Goal: Transaction & Acquisition: Register for event/course

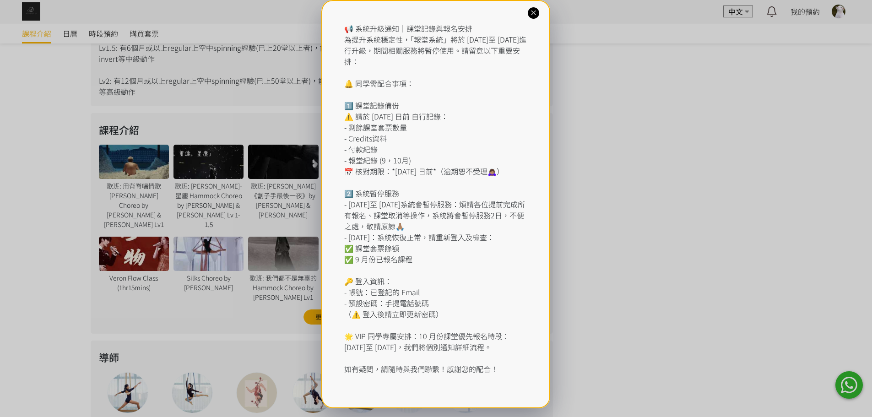
scroll to position [458, 0]
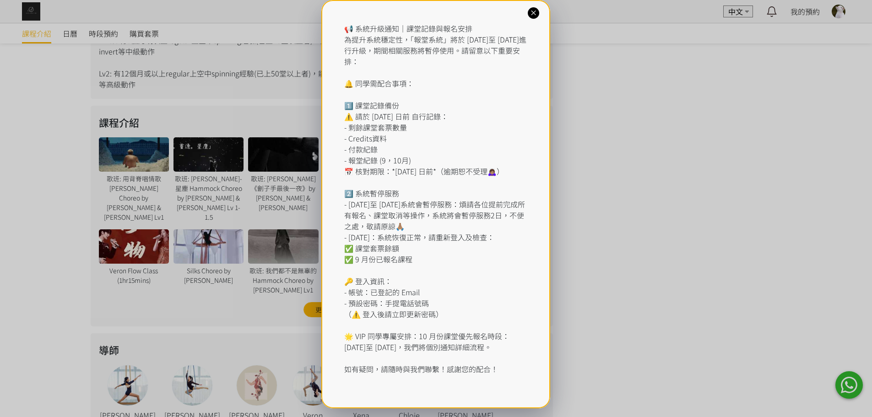
click at [532, 16] on icon at bounding box center [533, 13] width 9 height 9
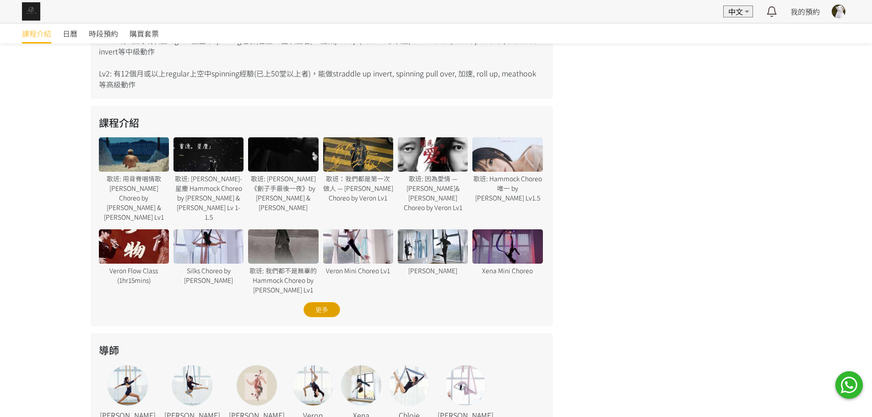
click at [309, 302] on div "更多" at bounding box center [321, 309] width 37 height 15
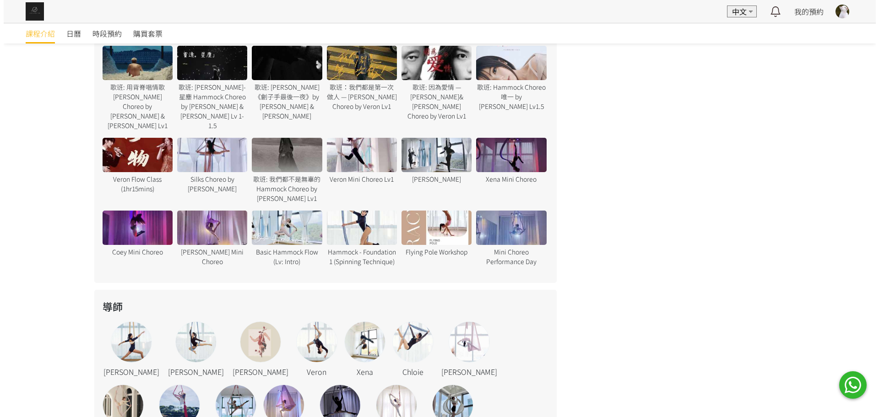
scroll to position [503, 0]
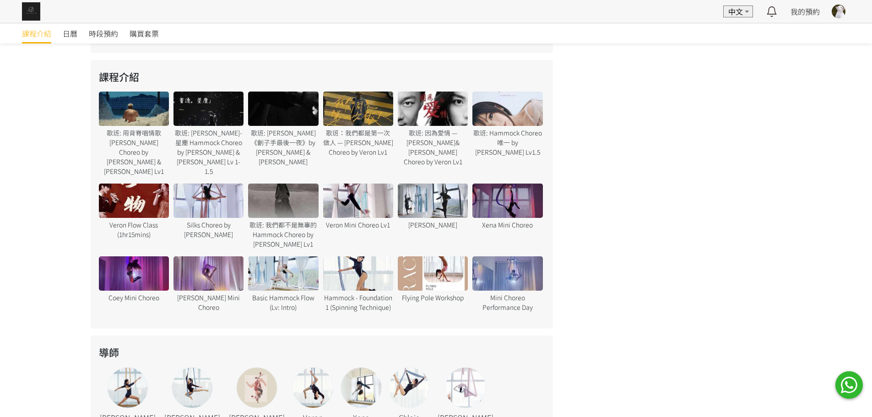
click at [286, 305] on div "歌班: 用背脊唱情歌 Gareth T Hammock Choreo by Jenny & Xena Lv1 歌班: 周國賢 - 星塵 Hammock Cho…" at bounding box center [322, 206] width 450 height 228
click at [290, 260] on div at bounding box center [283, 273] width 70 height 34
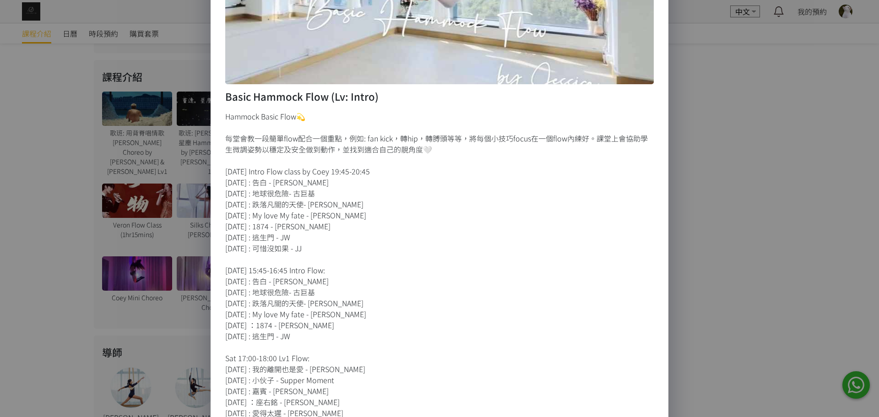
scroll to position [229, 0]
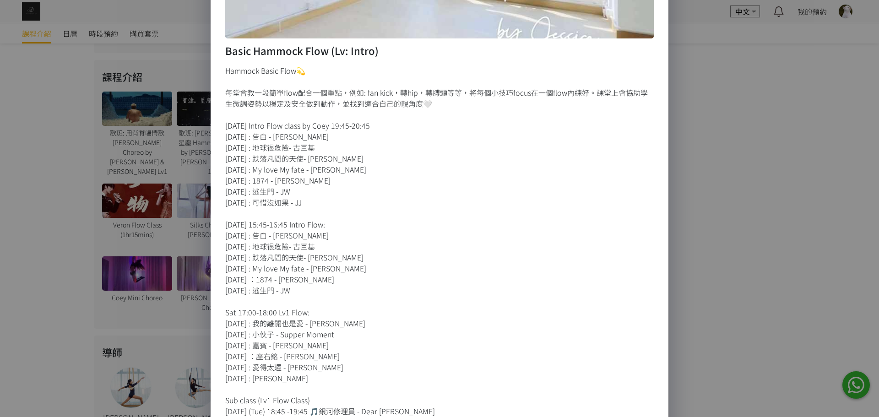
drag, startPoint x: 219, startPoint y: 149, endPoint x: 319, endPoint y: 145, distance: 99.8
click at [319, 145] on div "Basic Hammock Flow (Lv: Intro) Hammock Basic Flow💫 每堂會教一段簡單flow配合一個重點，例如: fan k…" at bounding box center [440, 191] width 458 height 823
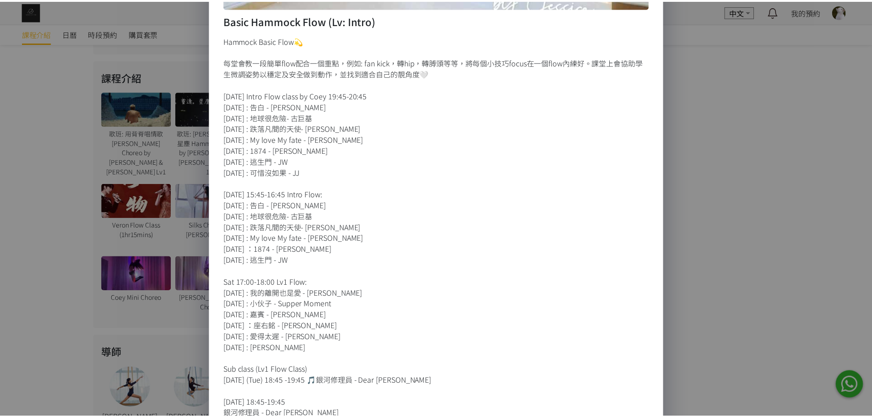
scroll to position [275, 0]
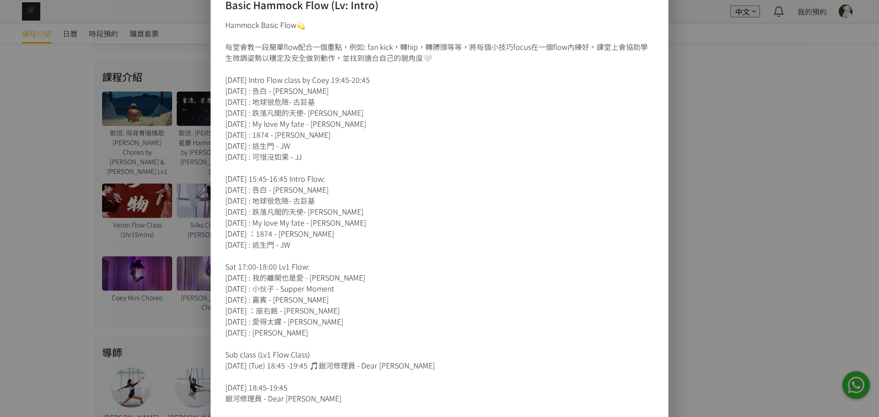
click at [300, 341] on div "Hammock Basic Flow💫 每堂會教一段簡單flow配合一個重點，例如: fan kick，轉hip，轉膊頭等等，將每個小技巧focus在一個fl…" at bounding box center [439, 277] width 428 height 516
drag, startPoint x: 308, startPoint y: 336, endPoint x: 229, endPoint y: 307, distance: 84.3
click at [229, 307] on div "Hammock Basic Flow💫 每堂會教一段簡單flow配合一個重點，例如: fan kick，轉hip，轉膊頭等等，將每個小技巧focus在一個fl…" at bounding box center [439, 277] width 428 height 516
click at [272, 306] on div "Hammock Basic Flow💫 每堂會教一段簡單flow配合一個重點，例如: fan kick，轉hip，轉膊頭等等，將每個小技巧focus在一個fl…" at bounding box center [439, 277] width 428 height 516
drag, startPoint x: 296, startPoint y: 298, endPoint x: 211, endPoint y: 301, distance: 84.7
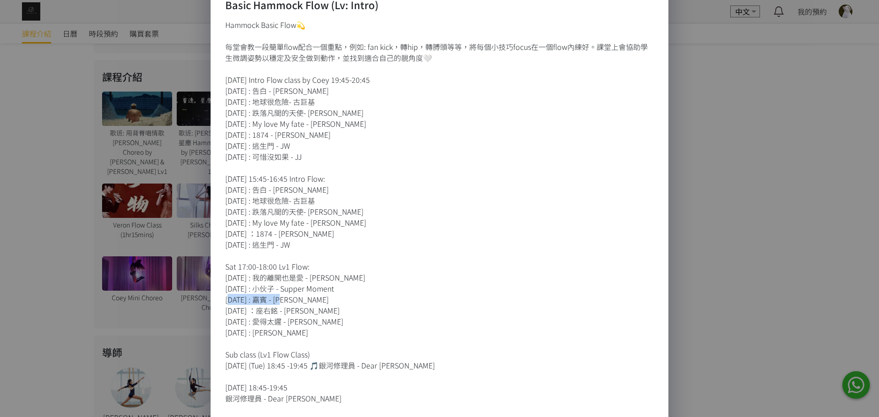
click at [211, 301] on div "Basic Hammock Flow (Lv: Intro) Hammock Basic Flow💫 每堂會教一段簡單flow配合一個重點，例如: fan k…" at bounding box center [440, 146] width 458 height 823
click at [286, 305] on div "Hammock Basic Flow💫 每堂會教一段簡單flow配合一個重點，例如: fan kick，轉hip，轉膊頭等等，將每個小技巧focus在一個fl…" at bounding box center [439, 277] width 428 height 516
drag, startPoint x: 292, startPoint y: 300, endPoint x: 208, endPoint y: 302, distance: 84.2
click at [211, 302] on div "Basic Hammock Flow (Lv: Intro) Hammock Basic Flow💫 每堂會教一段簡單flow配合一個重點，例如: fan k…" at bounding box center [440, 146] width 458 height 823
click at [323, 318] on div "Hammock Basic Flow💫 每堂會教一段簡單flow配合一個重點，例如: fan kick，轉hip，轉膊頭等等，將每個小技巧focus在一個fl…" at bounding box center [439, 277] width 428 height 516
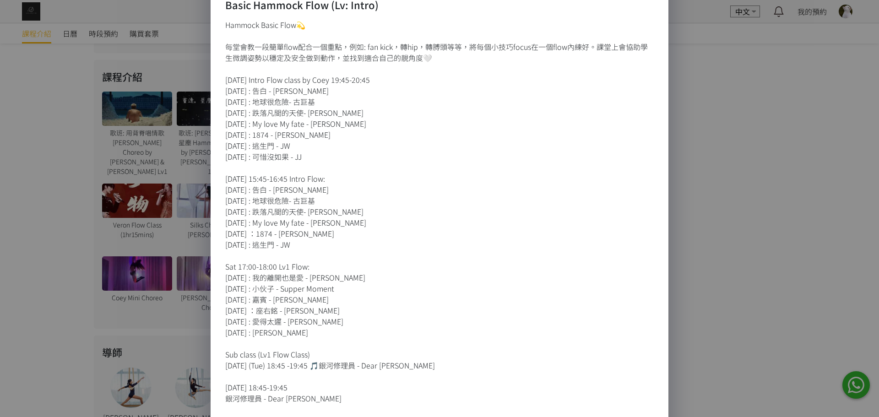
drag, startPoint x: 126, startPoint y: 271, endPoint x: 136, endPoint y: 230, distance: 42.3
click at [125, 271] on div "Basic Hammock Flow (Lv: Intro) Hammock Basic Flow💫 每堂會教一段簡單flow配合一個重點，例如: fan k…" at bounding box center [439, 208] width 879 height 417
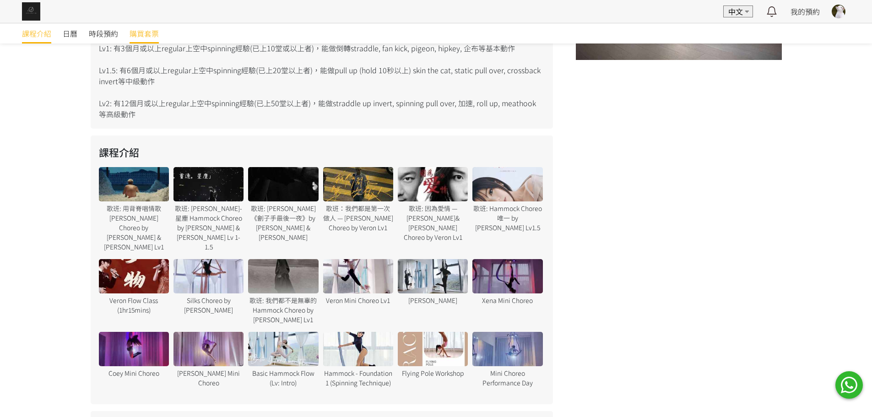
scroll to position [366, 0]
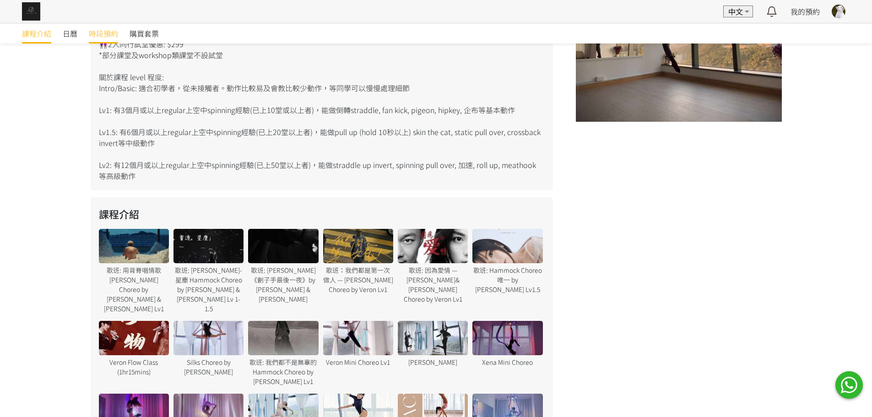
click at [117, 32] on span "時段預約" at bounding box center [103, 33] width 29 height 11
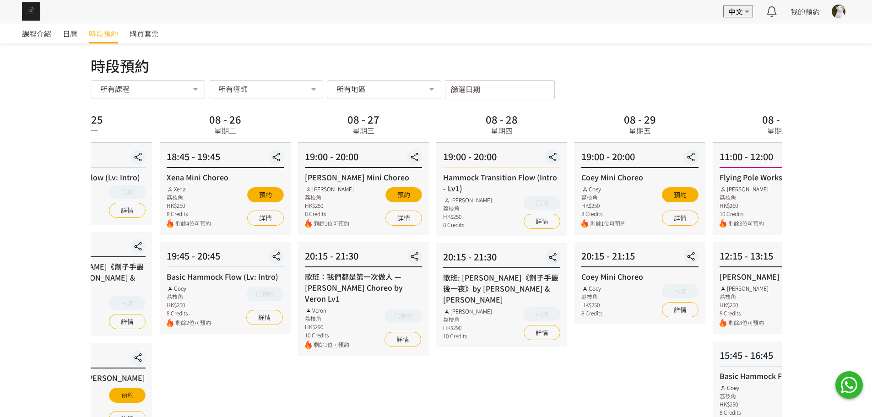
click at [0, 205] on div "課程介紹 日曆 時段預約 購買套票 時段預約 時段預約 所有課程 所有課程 Rachel Mini Choreo 歌班：我們都是第一次做人 — Firdhau…" at bounding box center [436, 359] width 872 height 672
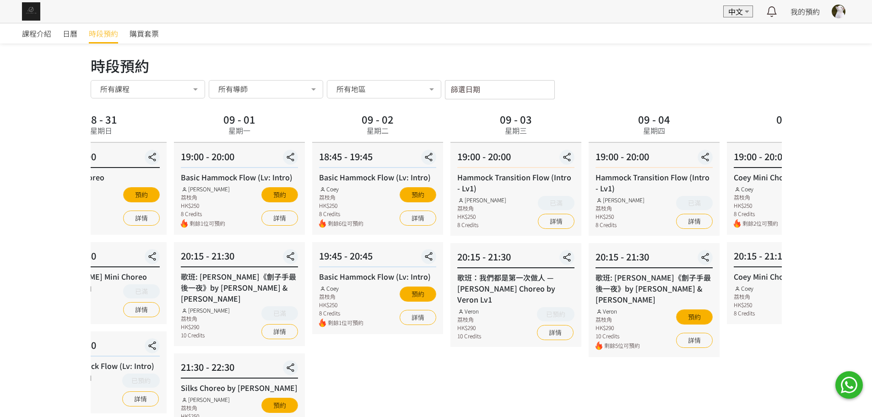
click at [10, 200] on div "課程介紹 日曆 時段預約 購買套票 時段預約 時段預約 所有課程 所有課程 Rachel Mini Choreo 歌班：我們都是第一次做人 — Firdhau…" at bounding box center [436, 359] width 872 height 672
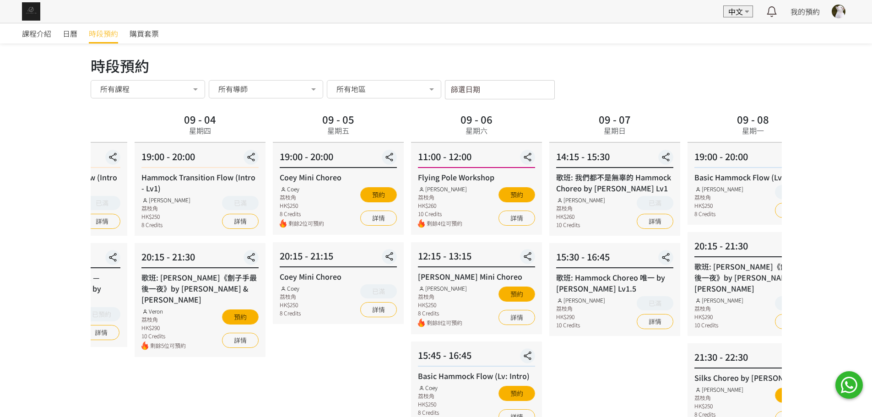
click at [168, 200] on div "19:00 - 20:00 Hammock Transition Flow (Intro - Lv1) Rachel Ng 荔枝角 HK$250 8 Cred…" at bounding box center [200, 189] width 131 height 93
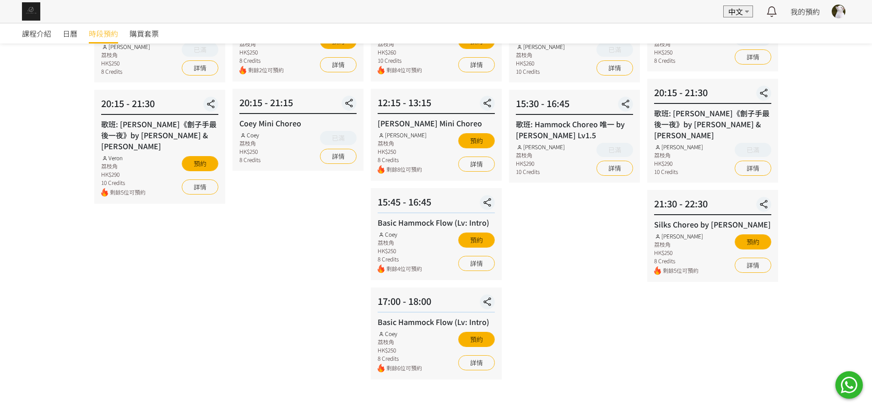
scroll to position [137, 0]
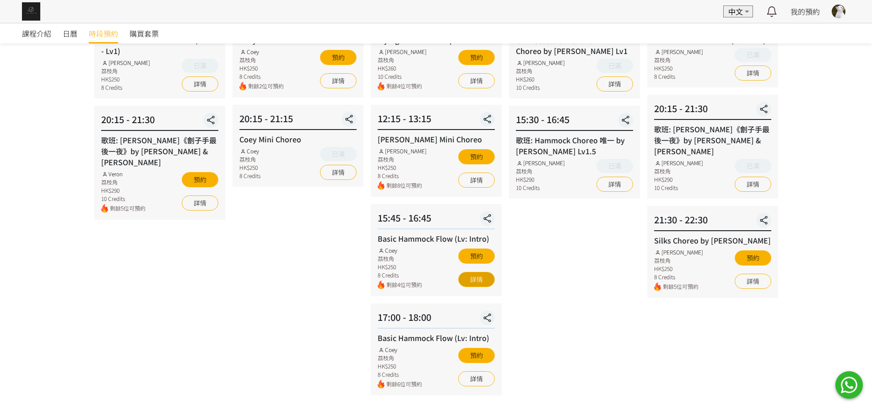
click at [475, 278] on link "詳情" at bounding box center [476, 279] width 37 height 15
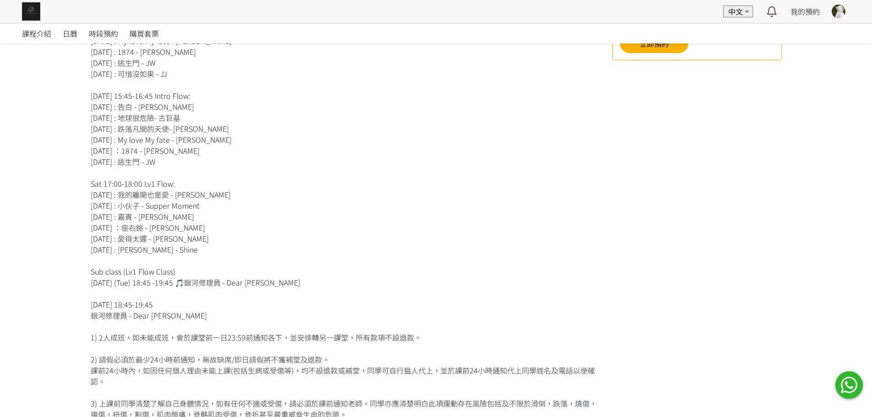
scroll to position [366, 0]
drag, startPoint x: 162, startPoint y: 151, endPoint x: 165, endPoint y: 156, distance: 5.3
click at [161, 153] on div "Hammock Basic Flow💫 每堂會教一段簡單flow配合一個重點，例如: fan kick，轉hip，轉膊頭等等，將每個小技巧focus在一個fl…" at bounding box center [345, 187] width 508 height 505
drag, startPoint x: 147, startPoint y: 217, endPoint x: 81, endPoint y: 219, distance: 66.4
click at [81, 219] on div "空中藝術 分享 Basic Hammock Flow (Lv: Intro) 日期 [DATE], 星期六 時間 15:45 - 16:45 地區 九龍 語言…" at bounding box center [436, 293] width 872 height 867
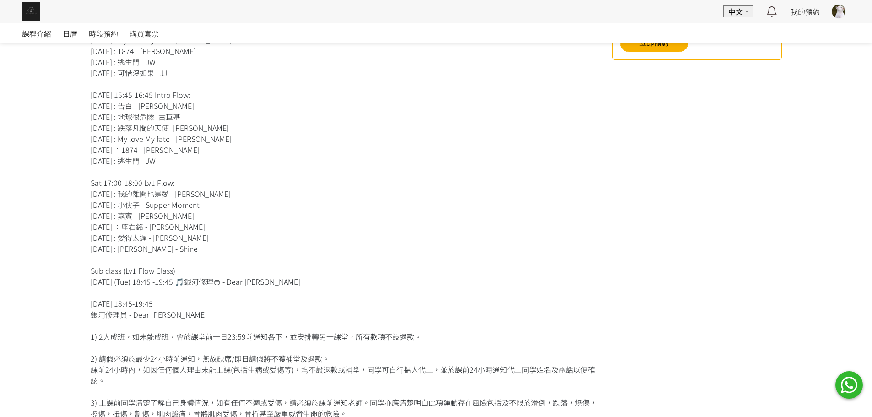
click at [220, 136] on div "Hammock Basic Flow💫 每堂會教一段簡單flow配合一個重點，例如: fan kick，轉hip，轉膊頭等等，將每個小技巧focus在一個fl…" at bounding box center [345, 187] width 508 height 505
drag, startPoint x: 285, startPoint y: 279, endPoint x: 74, endPoint y: 285, distance: 210.6
click at [74, 285] on div "空中藝術 分享 Basic Hammock Flow (Lv: Intro) 日期 [DATE], 星期六 時間 15:45 - 16:45 地區 九龍 語言…" at bounding box center [436, 293] width 872 height 867
click at [164, 290] on div "Hammock Basic Flow💫 每堂會教一段簡單flow配合一個重點，例如: fan kick，轉hip，轉膊頭等等，將每個小技巧focus在一個fl…" at bounding box center [345, 187] width 508 height 505
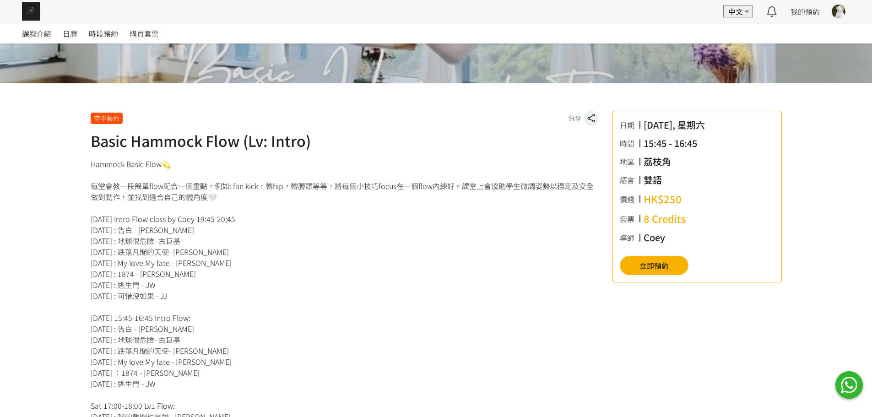
scroll to position [0, 0]
